Goal: Task Accomplishment & Management: Use online tool/utility

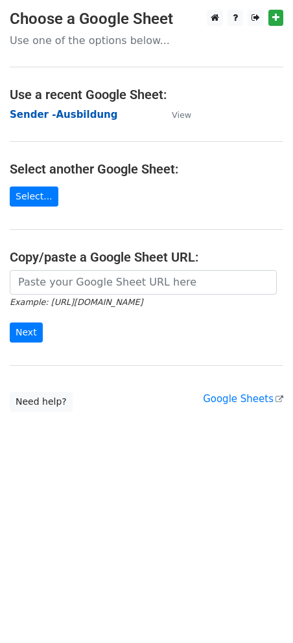
click at [58, 115] on strong "Sender -Ausbildung" at bounding box center [64, 115] width 108 height 12
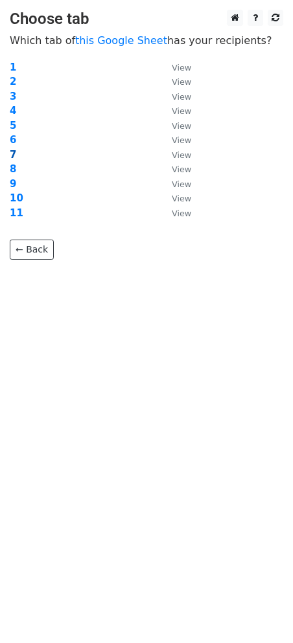
click at [12, 152] on strong "7" at bounding box center [13, 155] width 6 height 12
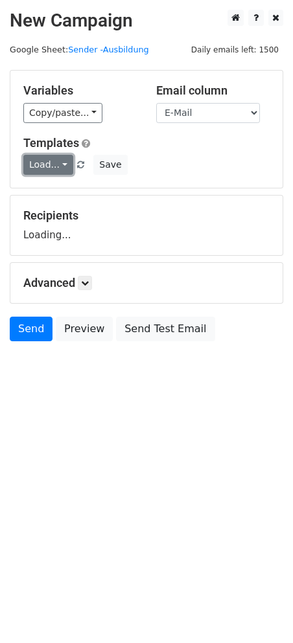
click at [56, 163] on link "Load..." at bounding box center [48, 165] width 50 height 20
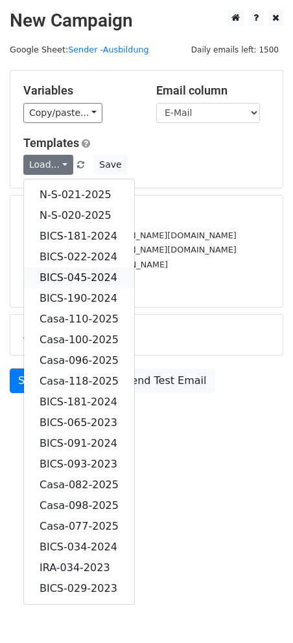
click at [89, 277] on link "BICS-045-2024" at bounding box center [79, 278] width 110 height 21
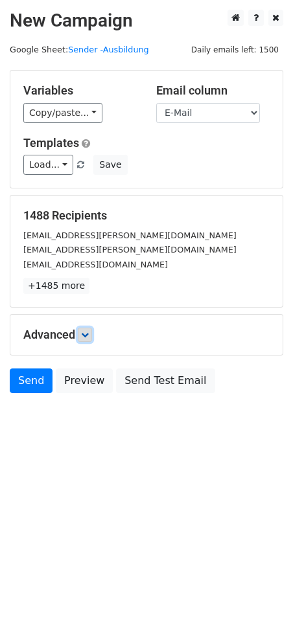
drag, startPoint x: 91, startPoint y: 331, endPoint x: 132, endPoint y: 335, distance: 41.0
click at [89, 331] on icon at bounding box center [85, 335] width 8 height 8
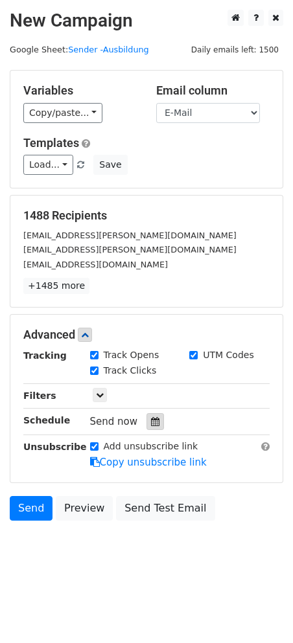
click at [151, 424] on icon at bounding box center [155, 421] width 8 height 9
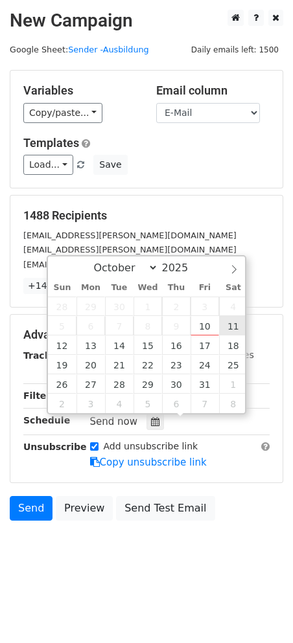
type input "2025-10-11 12:00"
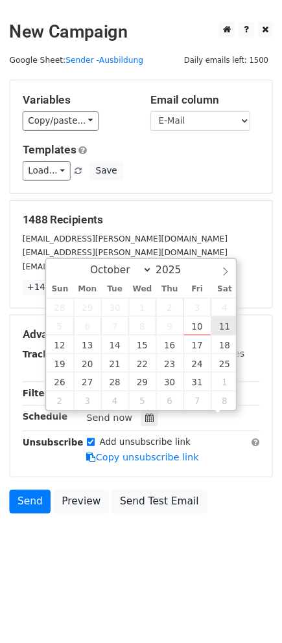
scroll to position [1, 0]
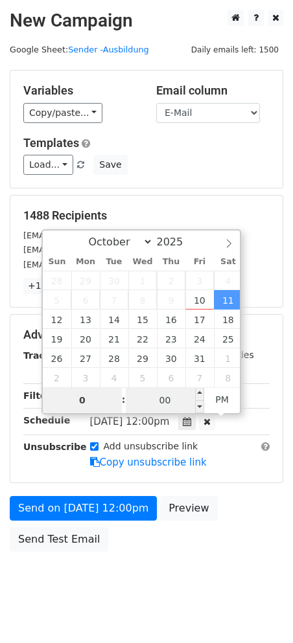
type input "06"
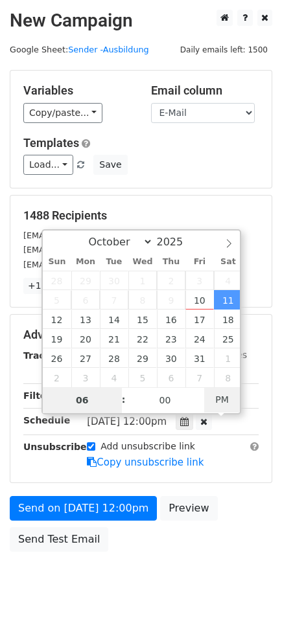
type input "2025-10-11 06:00"
click at [216, 387] on span "PM" at bounding box center [222, 400] width 36 height 26
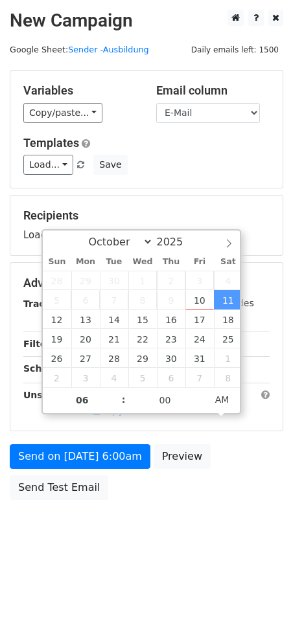
click at [173, 555] on body "New Campaign Daily emails left: 1500 Google Sheet: Sender -Ausbildung Variables…" at bounding box center [146, 284] width 293 height 549
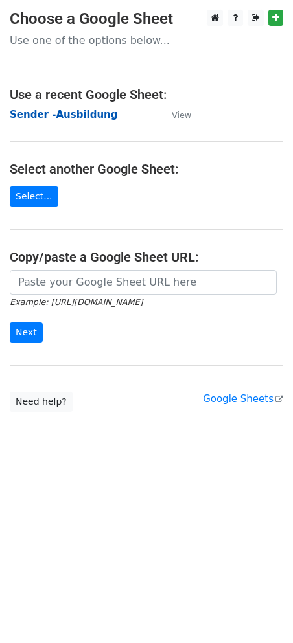
click at [55, 119] on strong "Sender -Ausbildung" at bounding box center [64, 115] width 108 height 12
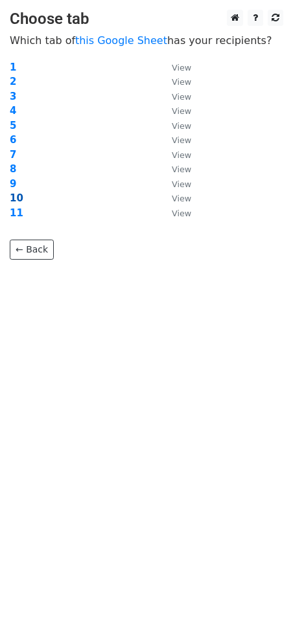
click at [17, 196] on strong "10" at bounding box center [17, 198] width 14 height 12
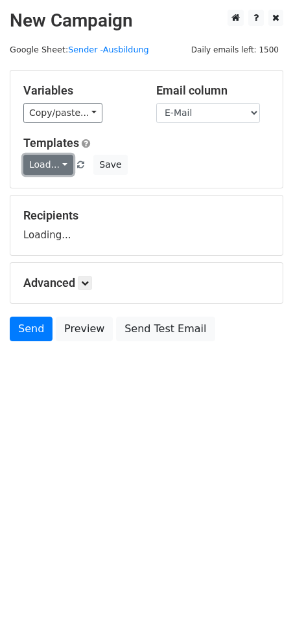
click at [52, 162] on link "Load..." at bounding box center [48, 165] width 50 height 20
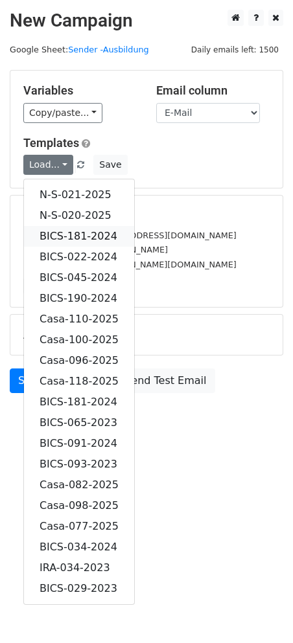
click at [95, 228] on link "BICS-181-2024" at bounding box center [79, 236] width 110 height 21
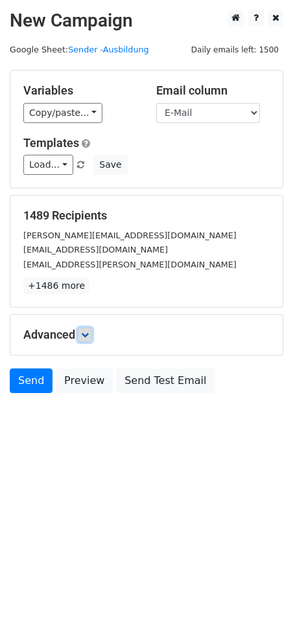
click at [83, 329] on link at bounding box center [85, 335] width 14 height 14
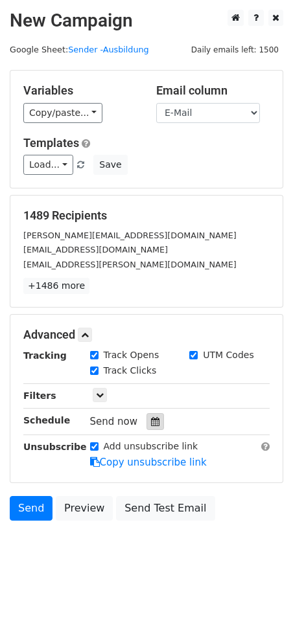
click at [151, 422] on icon at bounding box center [155, 421] width 8 height 9
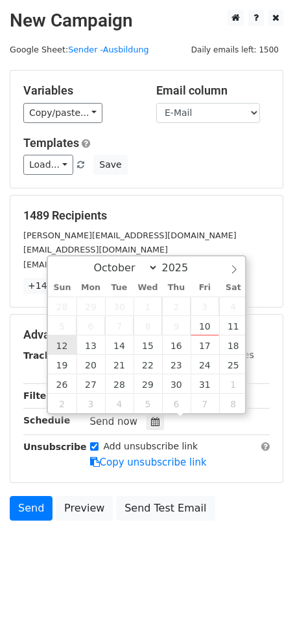
type input "2025-10-12 12:00"
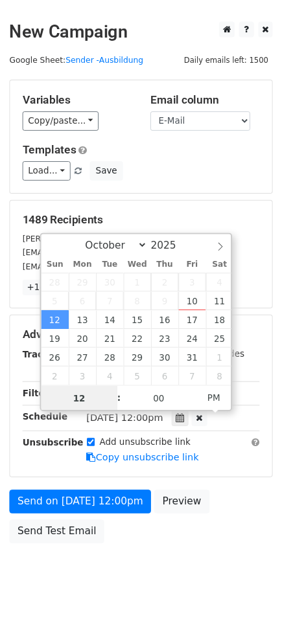
scroll to position [1, 0]
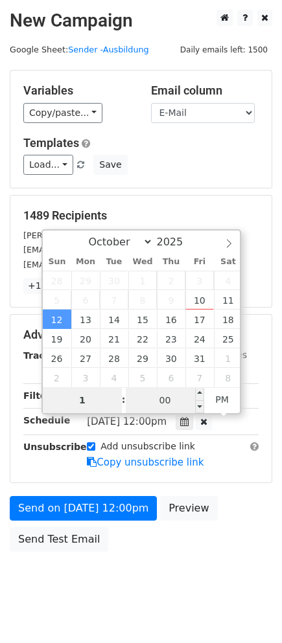
type input "11"
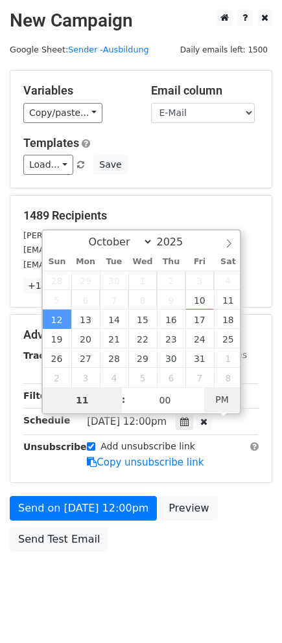
type input "2025-10-12 11:00"
drag, startPoint x: 224, startPoint y: 400, endPoint x: 181, endPoint y: 512, distance: 119.1
click at [222, 402] on span "AM" at bounding box center [222, 400] width 36 height 26
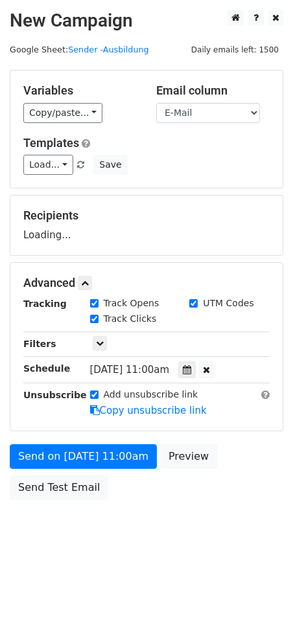
click at [160, 584] on html "New Campaign Daily emails left: 1500 Google Sheet: Sender -Ausbildung Variables…" at bounding box center [146, 321] width 293 height 643
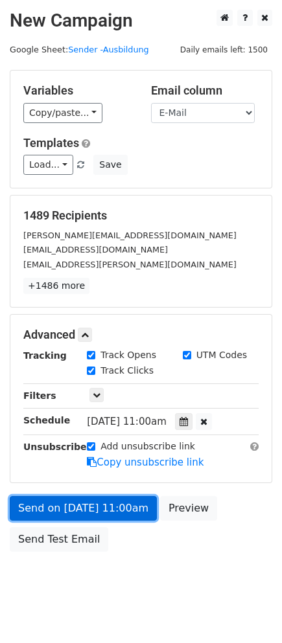
click at [79, 505] on link "Send on Oct 12 at 11:00am" at bounding box center [83, 508] width 147 height 25
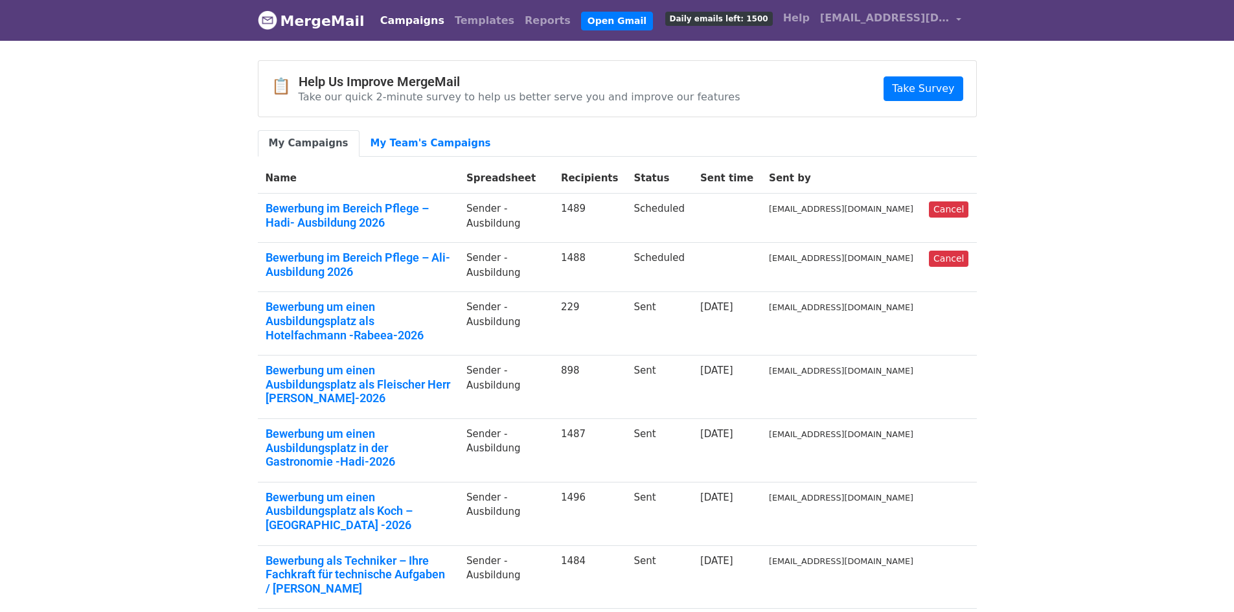
drag, startPoint x: 829, startPoint y: 141, endPoint x: 886, endPoint y: 117, distance: 61.6
click at [830, 140] on ul "My Campaigns My Team's Campaigns" at bounding box center [617, 143] width 719 height 27
click at [938, 16] on span "[EMAIL_ADDRESS][DOMAIN_NAME]" at bounding box center [885, 18] width 130 height 16
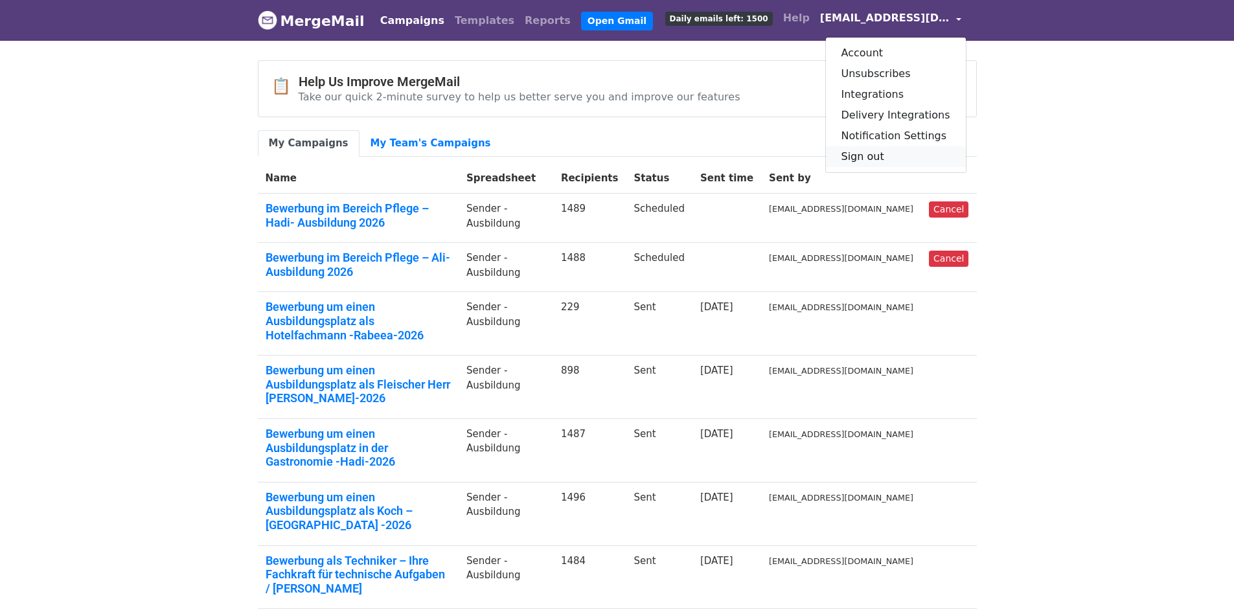
click at [873, 155] on link "Sign out" at bounding box center [896, 156] width 140 height 21
